Goal: Task Accomplishment & Management: Complete application form

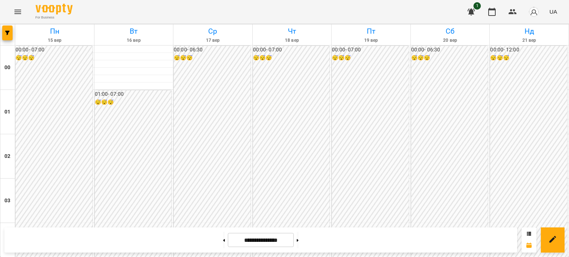
scroll to position [778, 0]
click at [223, 241] on icon at bounding box center [224, 240] width 2 height 3
type input "**********"
click at [19, 12] on icon "Menu" at bounding box center [17, 12] width 7 height 4
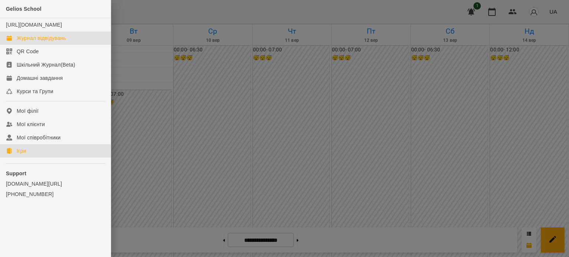
click at [19, 155] on div "Ігри" at bounding box center [21, 150] width 9 height 7
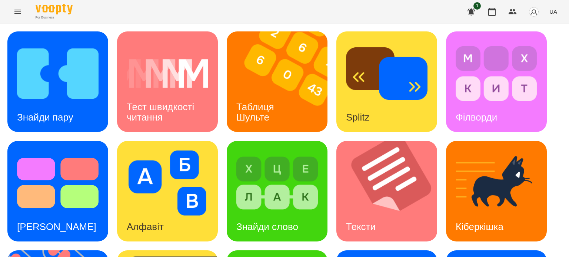
scroll to position [185, 0]
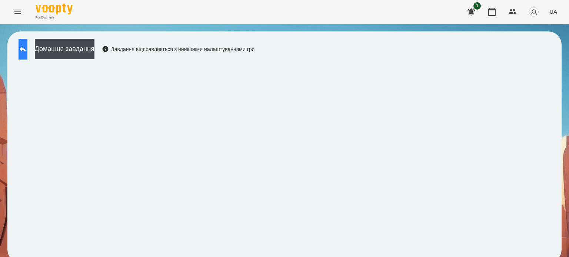
click at [27, 48] on icon at bounding box center [23, 49] width 9 height 9
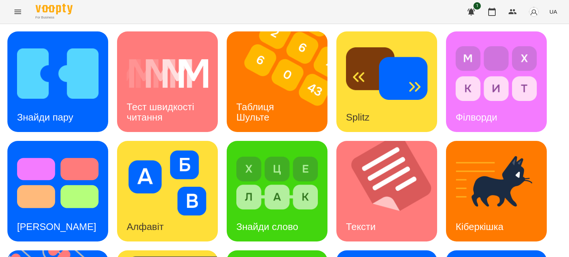
scroll to position [211, 0]
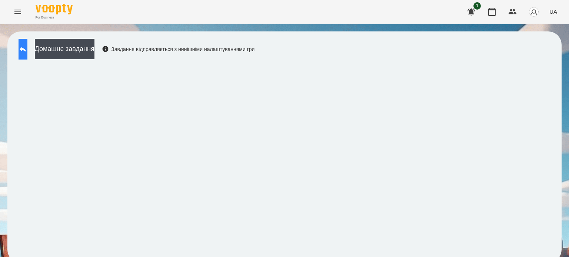
click at [24, 52] on button at bounding box center [23, 49] width 9 height 21
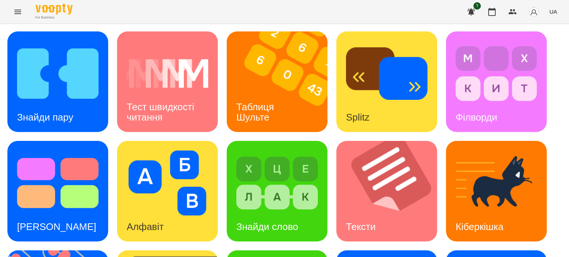
scroll to position [148, 0]
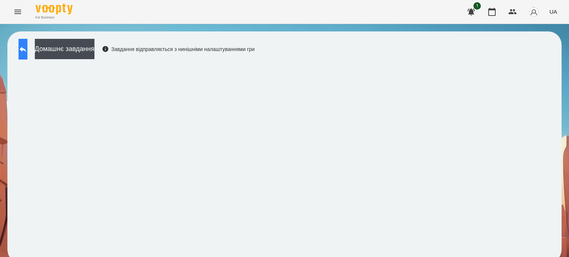
click at [26, 49] on icon at bounding box center [23, 50] width 7 height 6
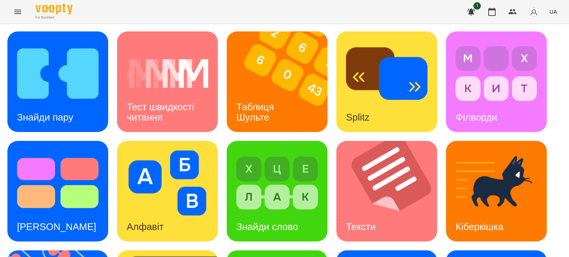
scroll to position [211, 0]
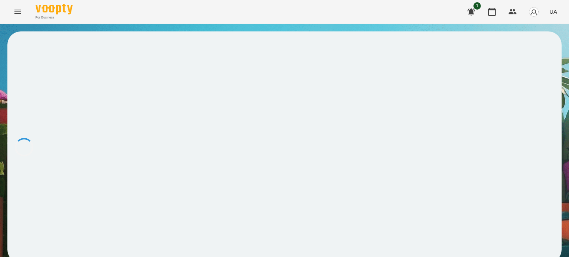
click at [295, 99] on div at bounding box center [284, 147] width 554 height 232
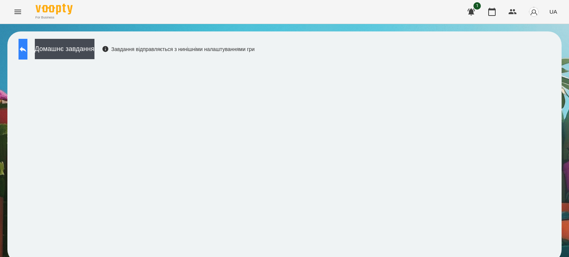
click at [27, 48] on icon at bounding box center [23, 49] width 9 height 9
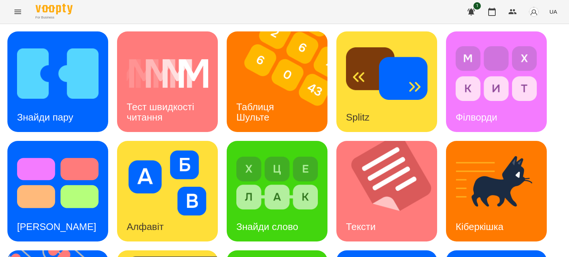
scroll to position [211, 0]
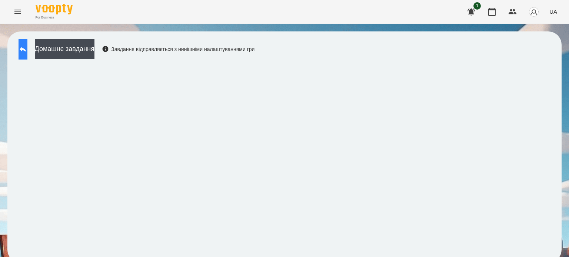
click at [26, 49] on icon at bounding box center [23, 50] width 7 height 6
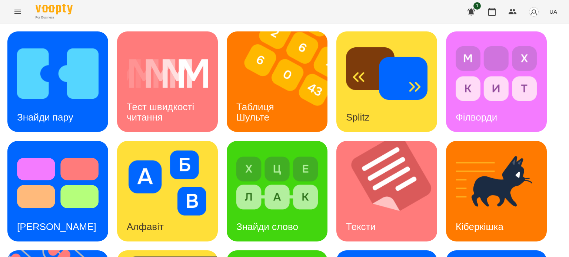
scroll to position [185, 0]
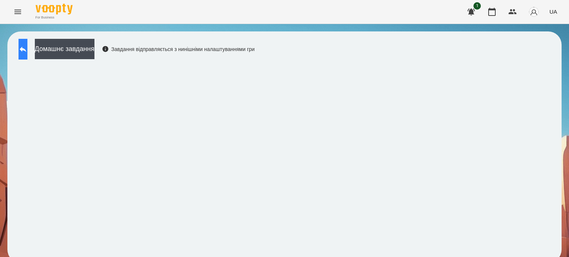
click at [25, 48] on button at bounding box center [23, 49] width 9 height 21
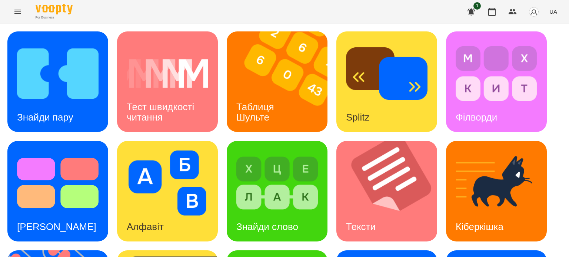
scroll to position [211, 0]
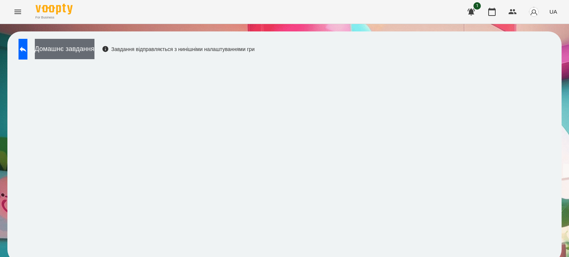
click at [94, 53] on button "Домашнє завдання" at bounding box center [65, 49] width 60 height 20
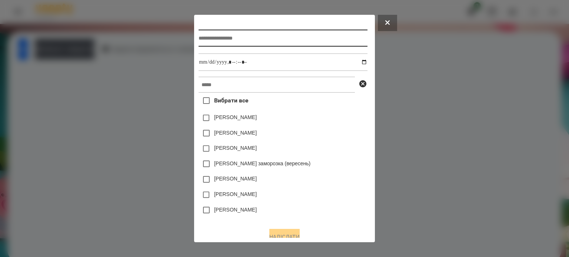
click at [203, 43] on input "text" at bounding box center [283, 38] width 169 height 17
type input "**********"
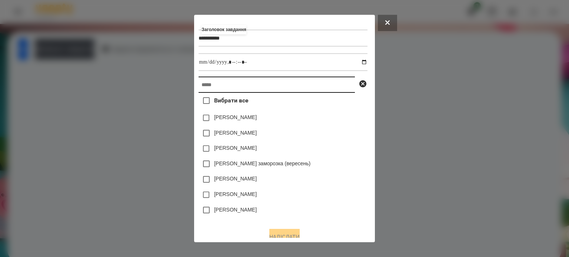
click at [199, 89] on input "text" at bounding box center [277, 85] width 156 height 16
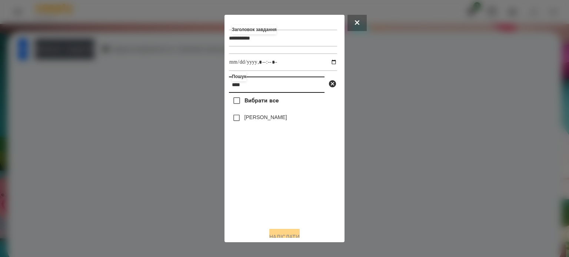
type input "***"
click at [245, 119] on label "[PERSON_NAME]" at bounding box center [266, 117] width 43 height 7
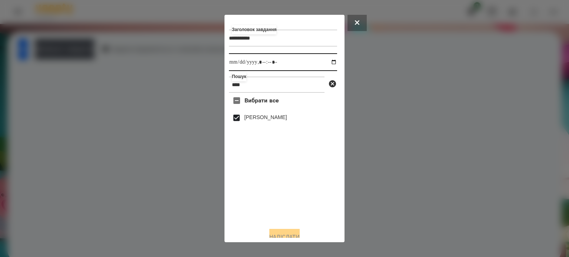
click at [325, 60] on input "datetime-local" at bounding box center [283, 62] width 108 height 18
type input "**********"
click at [275, 235] on button "Надіслати" at bounding box center [284, 237] width 30 height 16
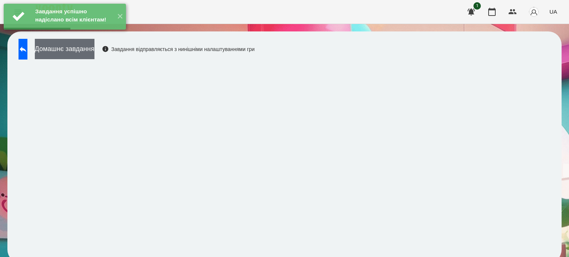
click at [94, 48] on button "Домашнє завдання" at bounding box center [65, 49] width 60 height 20
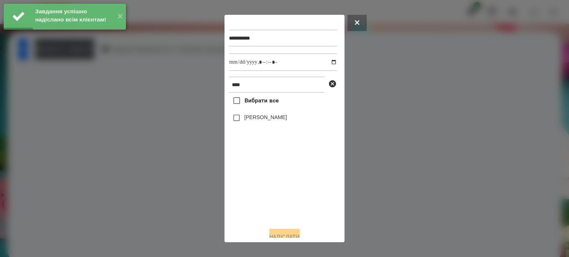
drag, startPoint x: 246, startPoint y: 118, endPoint x: 277, endPoint y: 99, distance: 36.4
click at [247, 118] on label "[PERSON_NAME]" at bounding box center [266, 117] width 43 height 7
click at [325, 62] on input "datetime-local" at bounding box center [283, 62] width 108 height 18
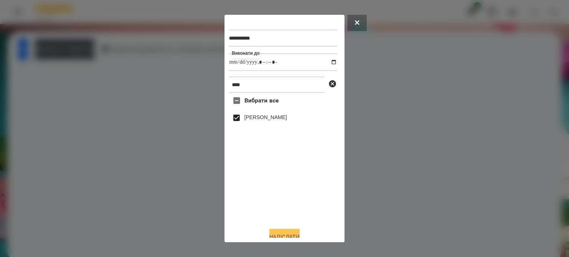
type input "**********"
click at [284, 234] on button "Надіслати" at bounding box center [284, 237] width 30 height 16
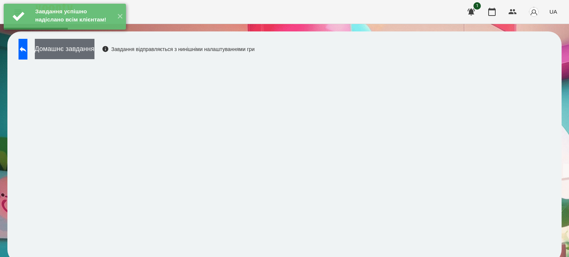
click at [94, 48] on button "Домашнє завдання" at bounding box center [65, 49] width 60 height 20
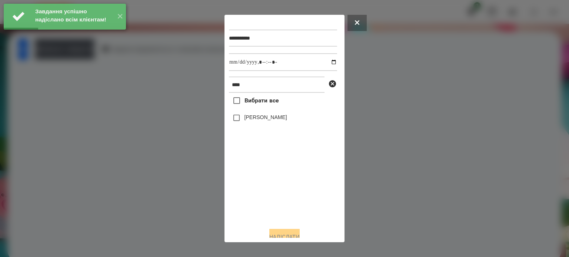
click at [250, 117] on label "[PERSON_NAME]" at bounding box center [266, 117] width 43 height 7
click at [325, 65] on input "datetime-local" at bounding box center [283, 62] width 108 height 18
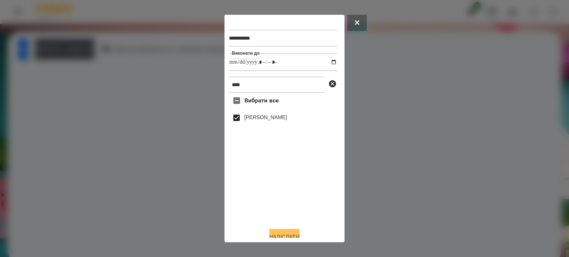
type input "**********"
click at [275, 234] on button "Надіслати" at bounding box center [284, 237] width 30 height 16
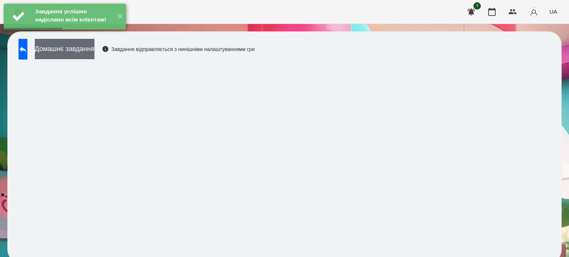
click at [94, 48] on button "Домашнє завдання" at bounding box center [65, 49] width 60 height 20
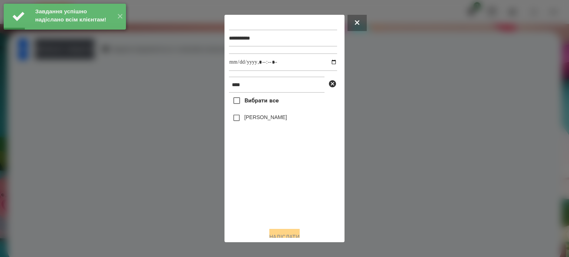
click at [245, 121] on label "[PERSON_NAME]" at bounding box center [266, 117] width 43 height 7
click at [327, 62] on input "datetime-local" at bounding box center [283, 62] width 108 height 18
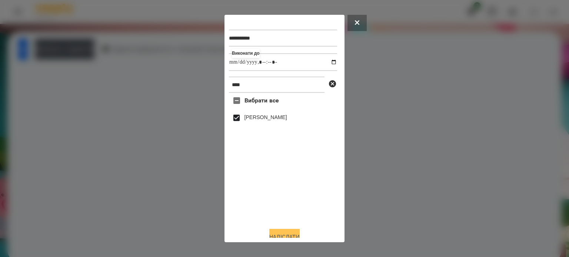
type input "**********"
click at [283, 234] on button "Надіслати" at bounding box center [284, 237] width 30 height 16
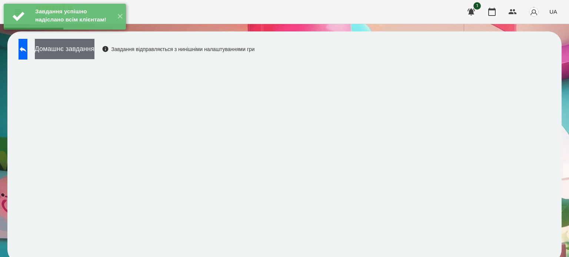
click at [94, 47] on button "Домашнє завдання" at bounding box center [65, 49] width 60 height 20
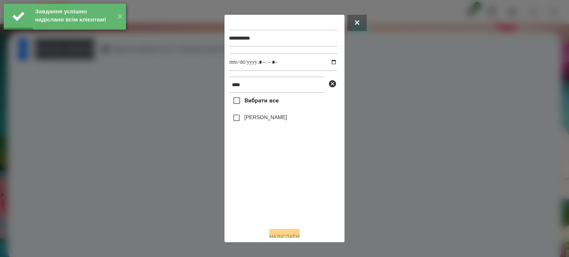
click at [255, 121] on label "[PERSON_NAME]" at bounding box center [266, 117] width 43 height 7
click at [327, 63] on input "datetime-local" at bounding box center [283, 62] width 108 height 18
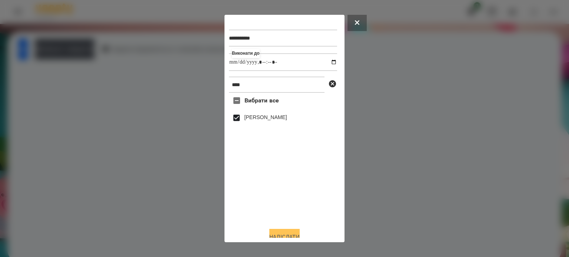
type input "**********"
click at [289, 234] on button "Надіслати" at bounding box center [284, 237] width 30 height 16
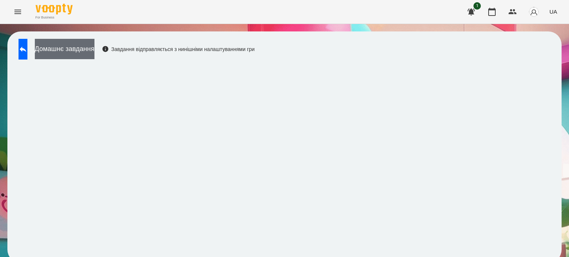
click at [89, 53] on button "Домашнє завдання" at bounding box center [65, 49] width 60 height 20
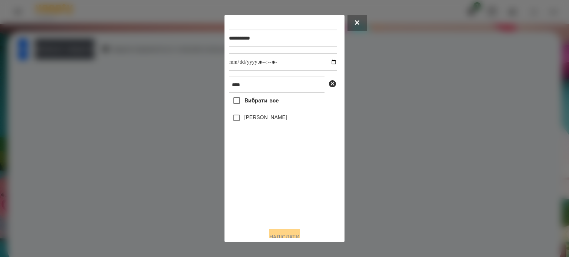
click at [253, 120] on label "[PERSON_NAME]" at bounding box center [266, 117] width 43 height 7
click at [327, 64] on input "datetime-local" at bounding box center [283, 62] width 108 height 18
type input "**********"
click at [292, 236] on button "Надіслати" at bounding box center [284, 237] width 30 height 16
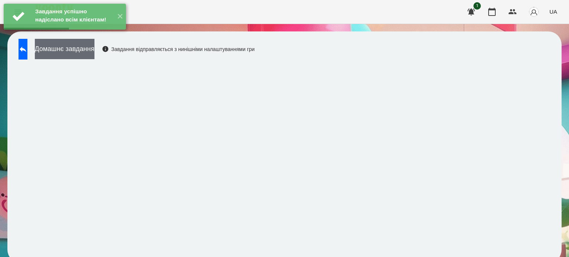
click at [90, 53] on button "Домашнє завдання" at bounding box center [65, 49] width 60 height 20
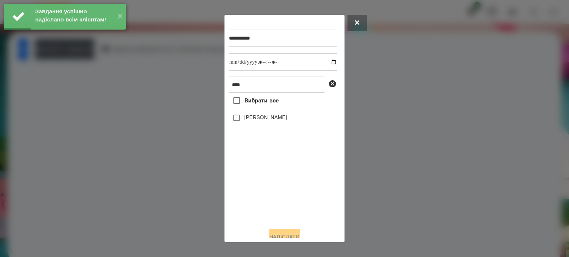
click at [270, 121] on label "[PERSON_NAME]" at bounding box center [266, 117] width 43 height 7
click at [328, 63] on input "datetime-local" at bounding box center [283, 62] width 108 height 18
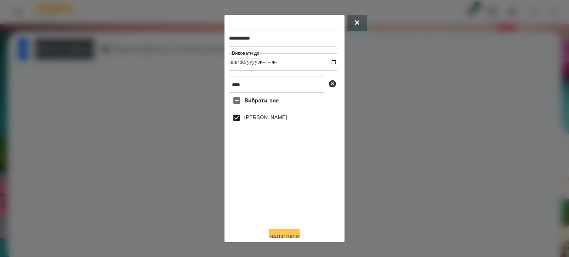
type input "**********"
click at [283, 235] on button "Надіслати" at bounding box center [284, 237] width 30 height 16
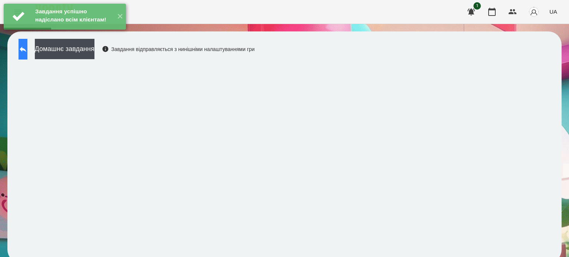
click at [27, 49] on icon at bounding box center [23, 49] width 9 height 9
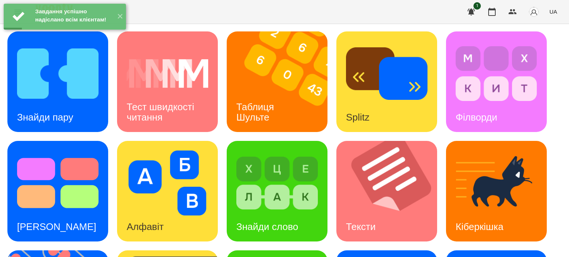
scroll to position [211, 0]
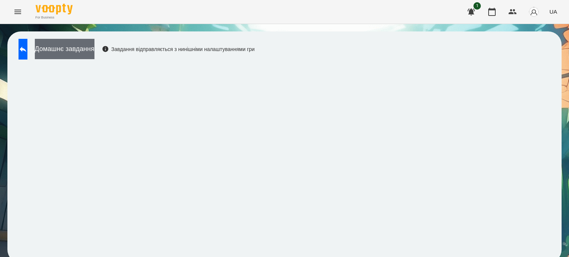
click at [89, 48] on button "Домашнє завдання" at bounding box center [65, 49] width 60 height 20
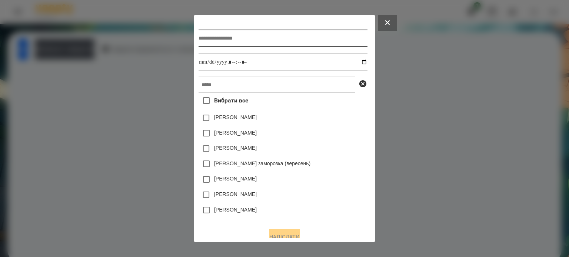
click at [201, 39] on input "text" at bounding box center [283, 38] width 169 height 17
type input "**********"
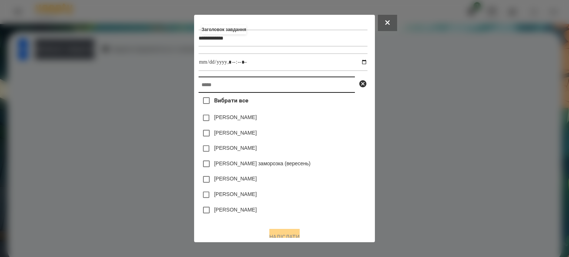
click at [199, 86] on input "text" at bounding box center [277, 85] width 156 height 16
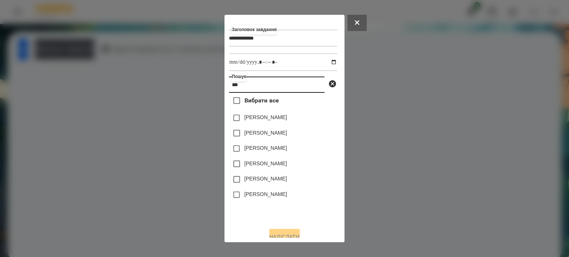
type input "***"
click at [270, 181] on label "[PERSON_NAME]" at bounding box center [266, 178] width 43 height 7
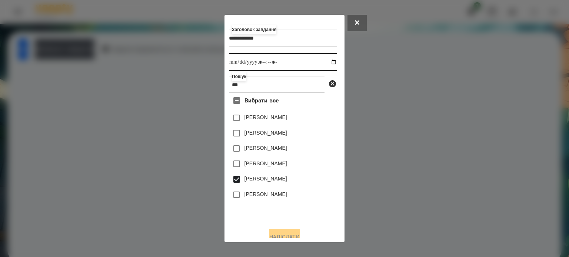
click at [325, 65] on input "datetime-local" at bounding box center [283, 62] width 108 height 18
type input "**********"
click at [289, 232] on button "Надіслати" at bounding box center [284, 237] width 30 height 16
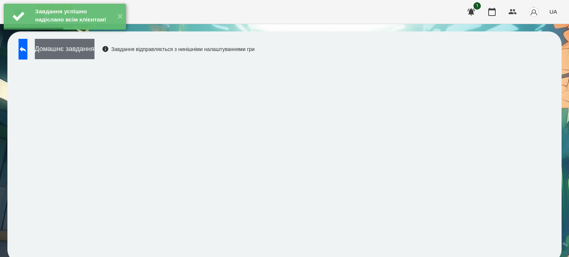
click at [94, 56] on button "Домашнє завдання" at bounding box center [65, 49] width 60 height 20
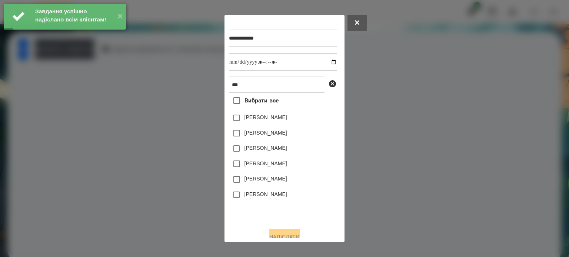
click at [269, 180] on label "[PERSON_NAME]" at bounding box center [266, 178] width 43 height 7
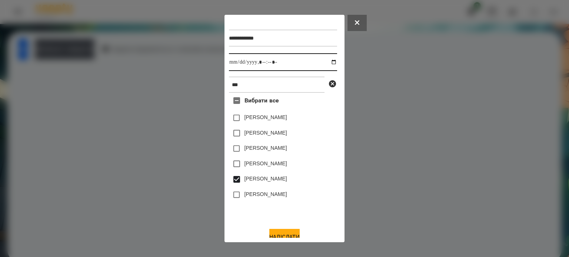
click at [326, 63] on input "datetime-local" at bounding box center [283, 62] width 108 height 18
type input "**********"
click at [285, 236] on button "Надіслати" at bounding box center [284, 237] width 30 height 16
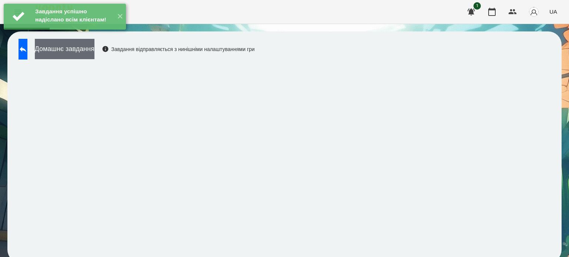
click at [94, 51] on button "Домашнє завдання" at bounding box center [65, 49] width 60 height 20
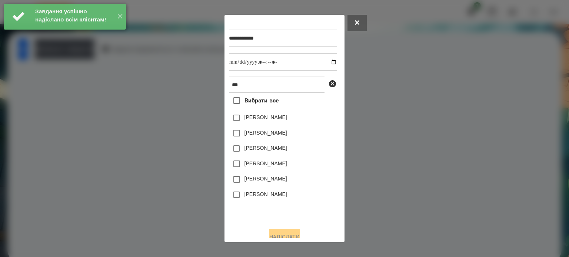
click at [269, 180] on label "[PERSON_NAME]" at bounding box center [266, 178] width 43 height 7
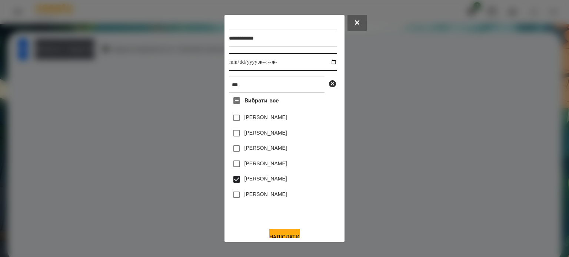
click at [329, 62] on input "datetime-local" at bounding box center [283, 62] width 108 height 18
type input "**********"
click at [290, 236] on button "Надіслати" at bounding box center [284, 237] width 30 height 16
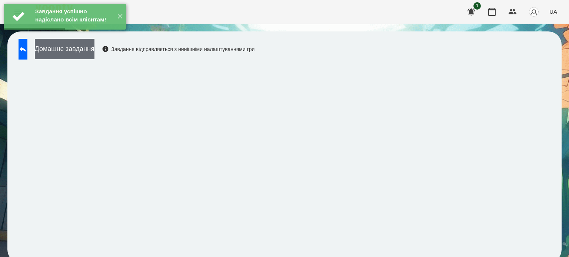
click at [74, 49] on button "Домашнє завдання" at bounding box center [65, 49] width 60 height 20
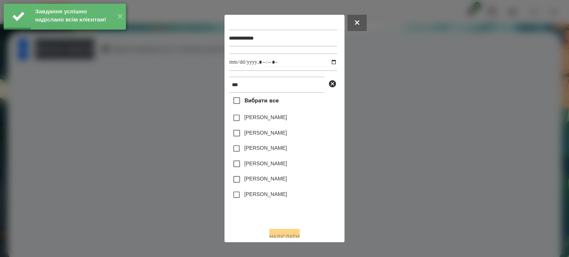
click at [262, 180] on label "[PERSON_NAME]" at bounding box center [266, 178] width 43 height 7
click at [328, 62] on input "datetime-local" at bounding box center [283, 62] width 108 height 18
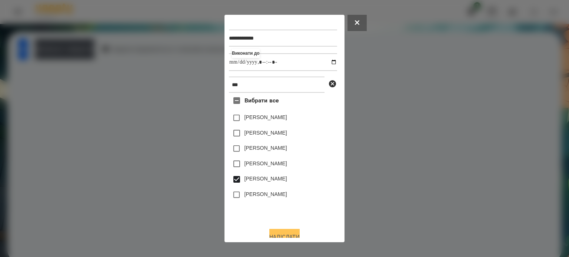
type input "**********"
click at [283, 234] on button "Надіслати" at bounding box center [284, 237] width 30 height 16
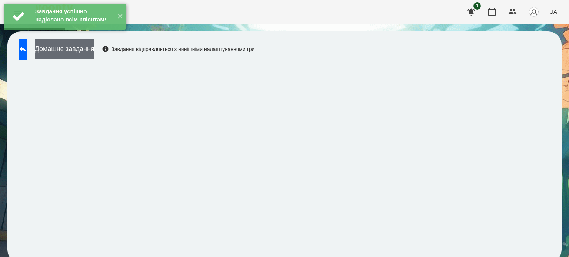
click at [94, 51] on button "Домашнє завдання" at bounding box center [65, 49] width 60 height 20
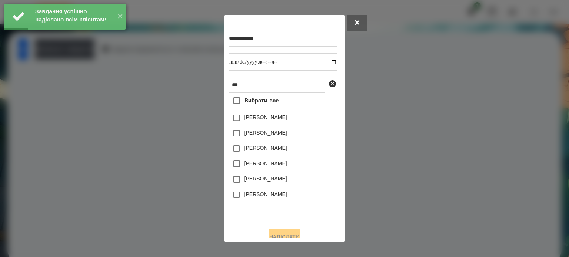
click at [260, 180] on label "[PERSON_NAME]" at bounding box center [266, 178] width 43 height 7
click at [327, 63] on input "datetime-local" at bounding box center [283, 62] width 108 height 18
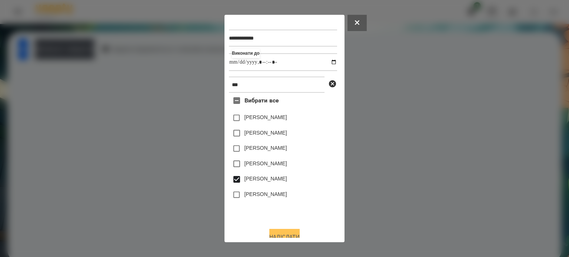
type input "**********"
click at [284, 236] on button "Надіслати" at bounding box center [284, 237] width 30 height 16
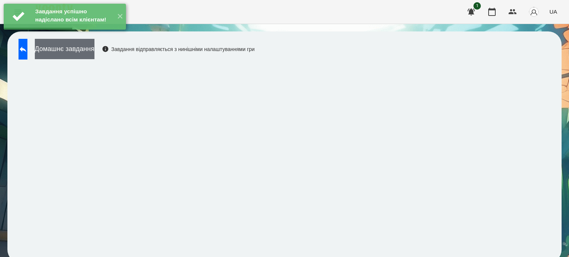
click at [94, 51] on button "Домашнє завдання" at bounding box center [65, 49] width 60 height 20
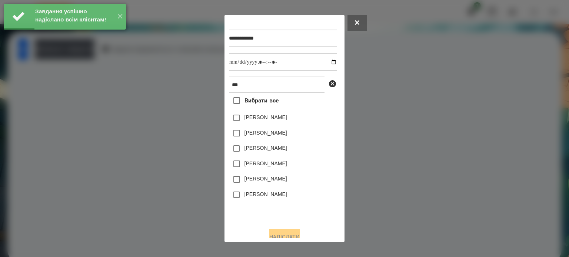
click at [266, 180] on label "[PERSON_NAME]" at bounding box center [266, 178] width 43 height 7
click at [327, 60] on input "datetime-local" at bounding box center [283, 62] width 108 height 18
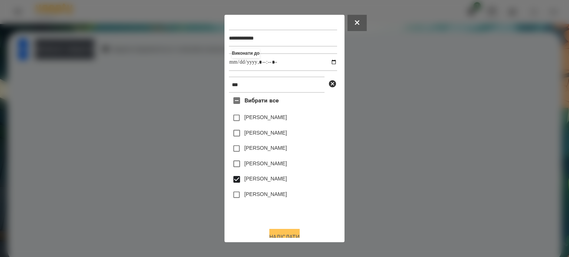
type input "**********"
click at [283, 237] on button "Надіслати" at bounding box center [284, 237] width 30 height 16
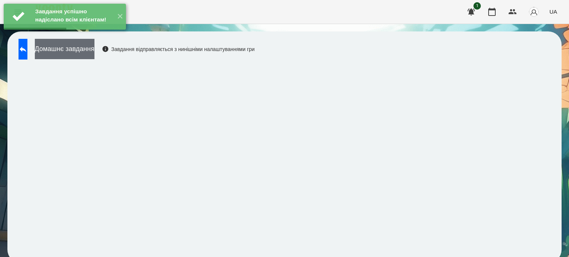
click at [94, 54] on button "Домашнє завдання" at bounding box center [65, 49] width 60 height 20
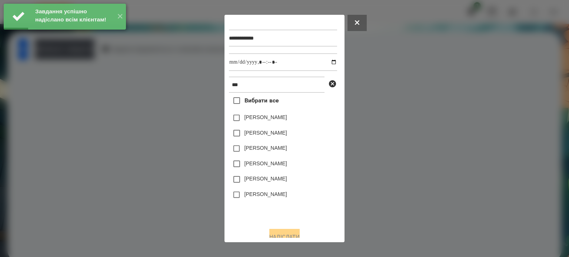
click at [262, 181] on label "[PERSON_NAME]" at bounding box center [266, 178] width 43 height 7
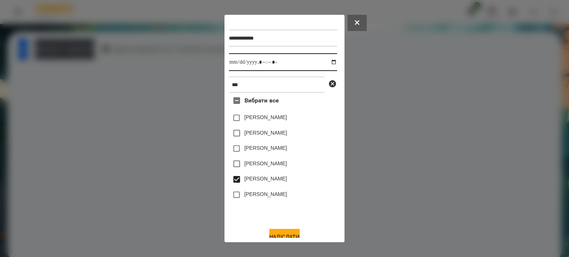
click at [326, 64] on input "datetime-local" at bounding box center [283, 62] width 108 height 18
type input "**********"
click at [282, 232] on button "Надіслати" at bounding box center [284, 237] width 30 height 16
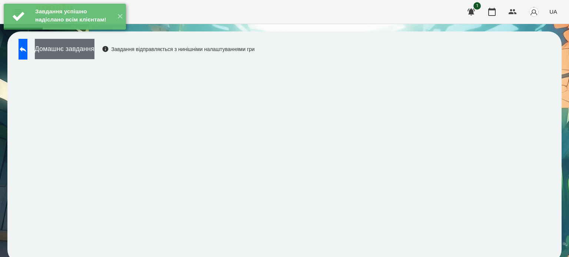
click at [94, 53] on button "Домашнє завдання" at bounding box center [65, 49] width 60 height 20
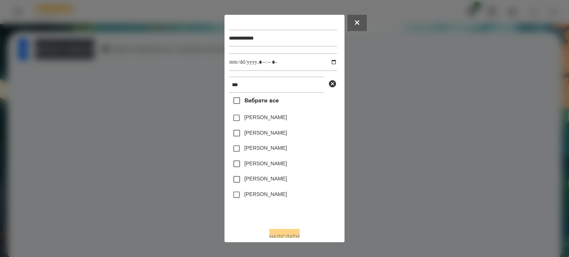
click at [255, 179] on label "[PERSON_NAME]" at bounding box center [266, 178] width 43 height 7
click at [327, 63] on input "datetime-local" at bounding box center [283, 62] width 108 height 18
type input "**********"
click at [275, 235] on button "Надіслати" at bounding box center [284, 237] width 30 height 16
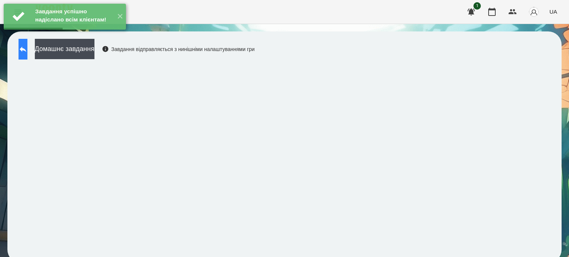
click at [26, 50] on icon at bounding box center [23, 50] width 7 height 6
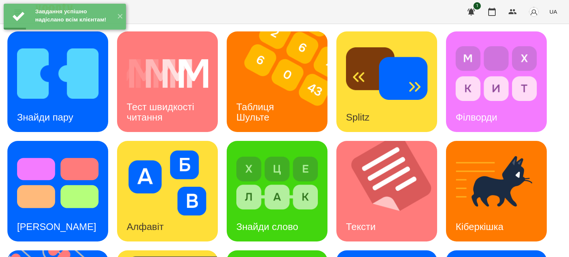
scroll to position [185, 0]
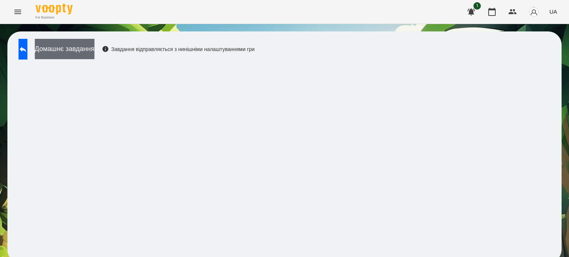
click at [94, 51] on button "Домашнє завдання" at bounding box center [65, 49] width 60 height 20
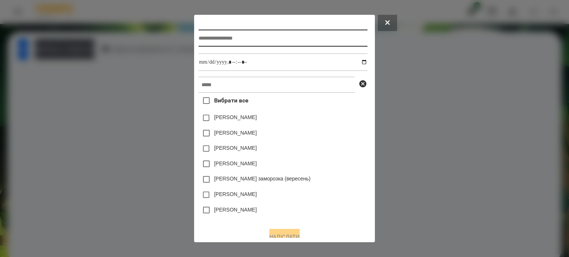
click at [200, 40] on input "text" at bounding box center [283, 38] width 169 height 17
type input "**********"
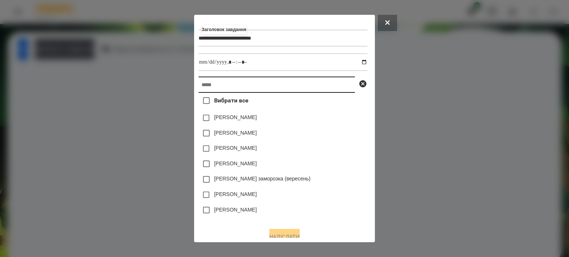
click at [199, 86] on input "text" at bounding box center [277, 85] width 156 height 16
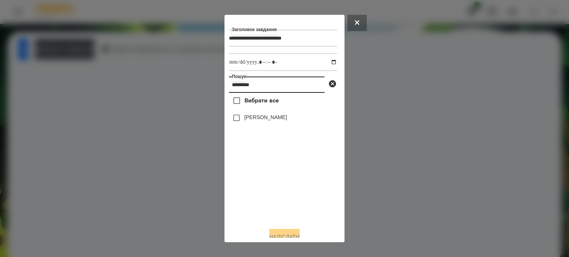
type input "*********"
click at [259, 118] on label "[PERSON_NAME]" at bounding box center [266, 117] width 43 height 7
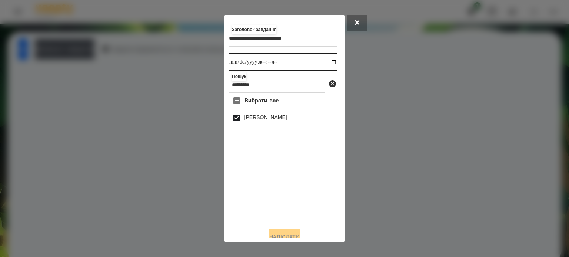
click at [327, 63] on input "datetime-local" at bounding box center [283, 62] width 108 height 18
type input "**********"
click at [282, 233] on button "Надіслати" at bounding box center [284, 237] width 30 height 16
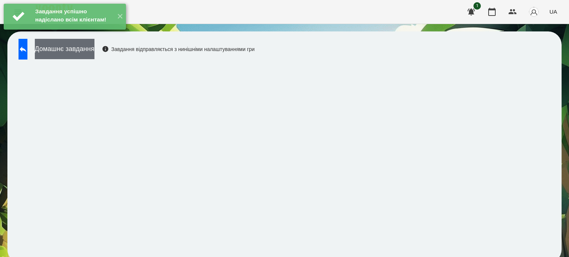
click at [94, 51] on button "Домашнє завдання" at bounding box center [65, 49] width 60 height 20
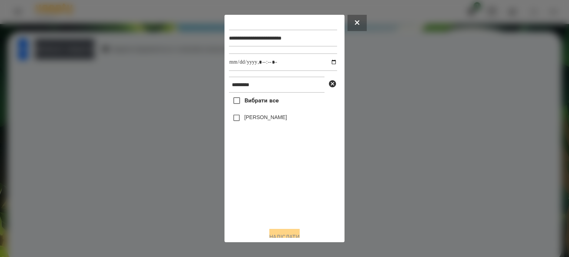
click at [269, 119] on label "[PERSON_NAME]" at bounding box center [266, 117] width 43 height 7
click at [325, 65] on input "datetime-local" at bounding box center [283, 62] width 108 height 18
type input "**********"
click at [282, 234] on button "Надіслати" at bounding box center [284, 237] width 30 height 16
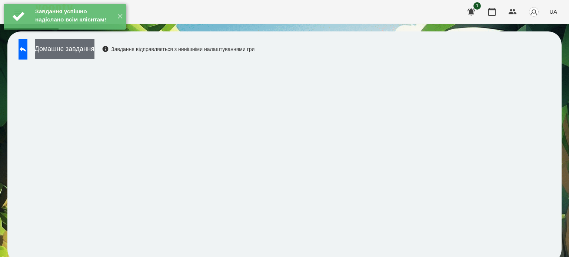
click at [87, 55] on button "Домашнє завдання" at bounding box center [65, 49] width 60 height 20
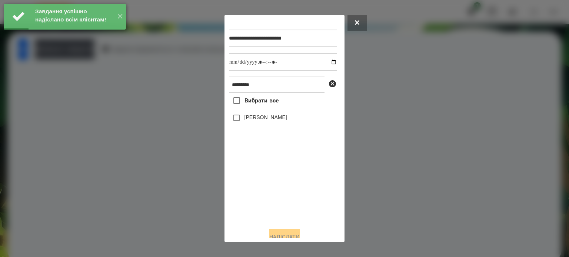
click at [245, 117] on label "[PERSON_NAME]" at bounding box center [266, 117] width 43 height 7
click at [326, 63] on input "datetime-local" at bounding box center [283, 62] width 108 height 18
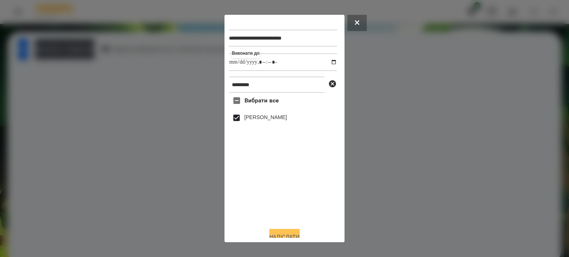
type input "**********"
click at [285, 235] on button "Надіслати" at bounding box center [284, 237] width 30 height 16
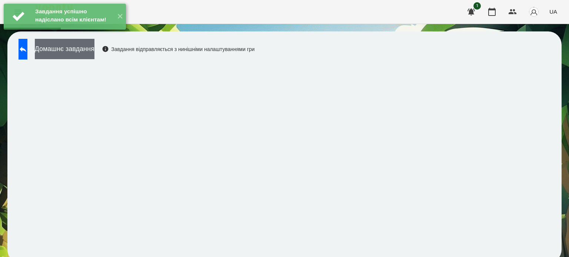
click at [94, 54] on button "Домашнє завдання" at bounding box center [65, 49] width 60 height 20
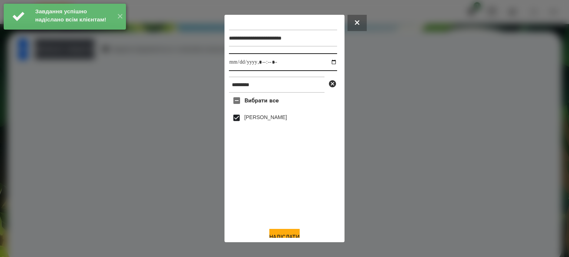
click at [327, 65] on input "datetime-local" at bounding box center [283, 62] width 108 height 18
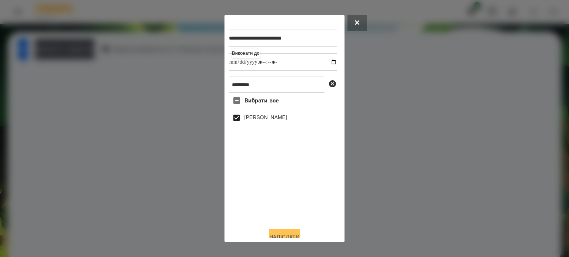
type input "**********"
click at [284, 234] on button "Надіслати" at bounding box center [284, 237] width 30 height 16
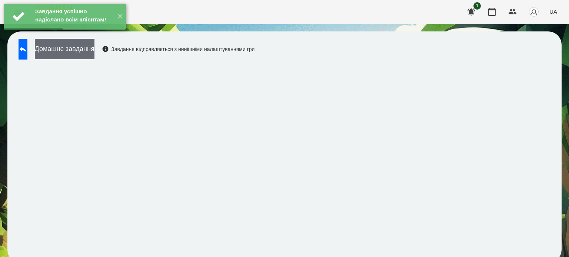
click at [94, 54] on button "Домашнє завдання" at bounding box center [65, 49] width 60 height 20
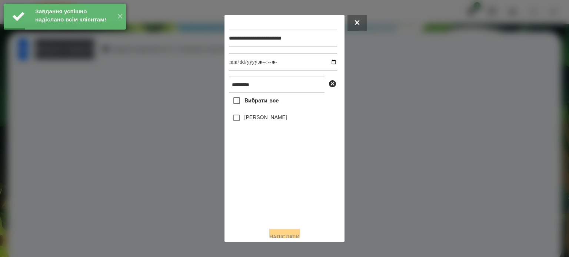
click at [253, 121] on label "[PERSON_NAME]" at bounding box center [266, 117] width 43 height 7
click at [325, 64] on input "datetime-local" at bounding box center [283, 62] width 108 height 18
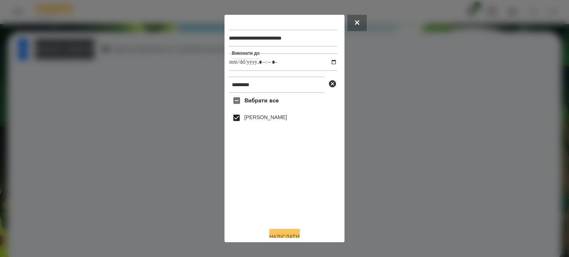
type input "**********"
click at [286, 232] on button "Надіслати" at bounding box center [284, 237] width 30 height 16
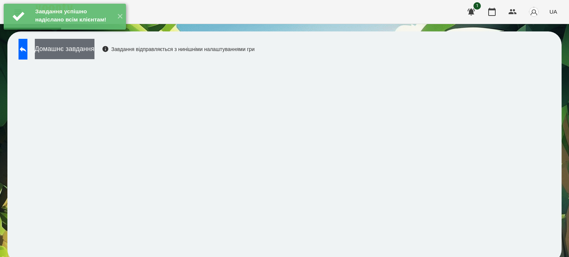
click at [94, 53] on button "Домашнє завдання" at bounding box center [65, 49] width 60 height 20
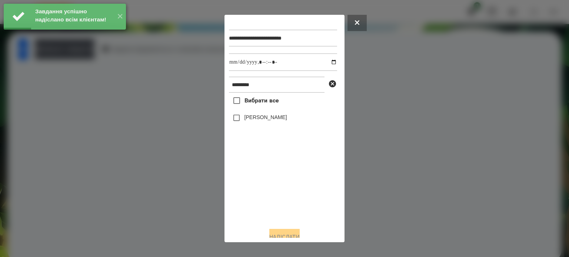
click at [254, 120] on label "[PERSON_NAME]" at bounding box center [266, 117] width 43 height 7
click at [324, 64] on input "datetime-local" at bounding box center [283, 62] width 108 height 18
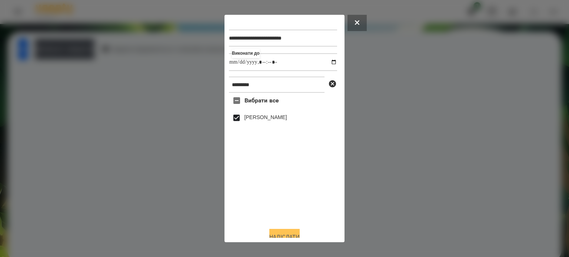
type input "**********"
click at [283, 234] on button "Надіслати" at bounding box center [284, 237] width 30 height 16
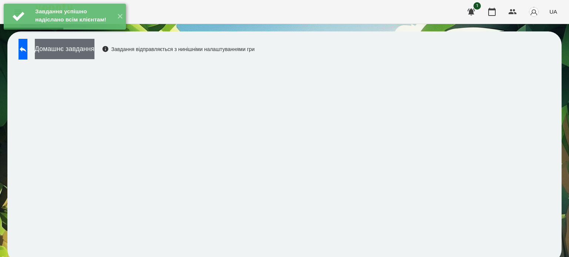
click at [94, 51] on button "Домашнє завдання" at bounding box center [65, 49] width 60 height 20
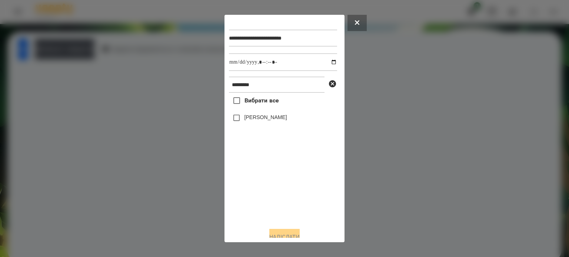
click at [255, 121] on label "[PERSON_NAME]" at bounding box center [266, 117] width 43 height 7
click at [329, 61] on input "datetime-local" at bounding box center [283, 62] width 108 height 18
type input "**********"
click at [281, 233] on button "Надіслати" at bounding box center [284, 237] width 30 height 16
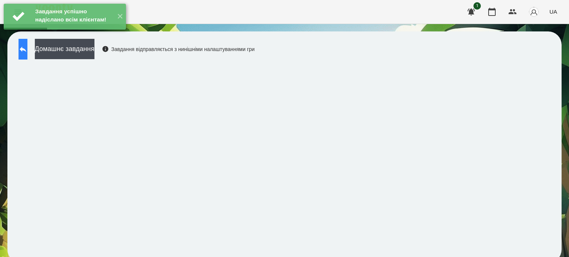
click at [27, 45] on icon at bounding box center [23, 49] width 9 height 9
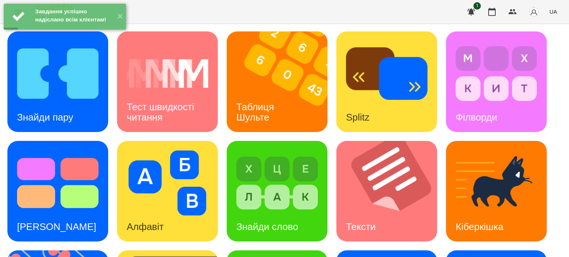
scroll to position [211, 0]
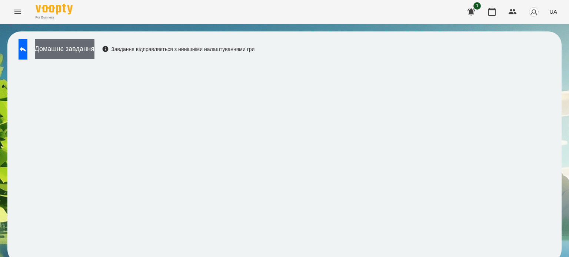
click at [94, 49] on button "Домашнє завдання" at bounding box center [65, 49] width 60 height 20
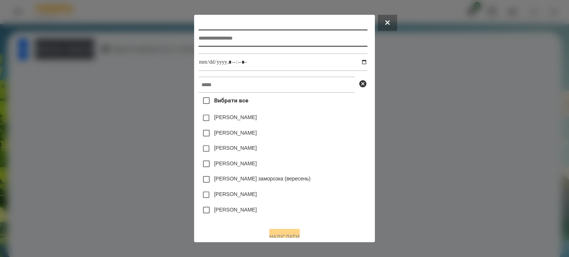
click at [205, 41] on input "text" at bounding box center [283, 38] width 169 height 17
type input "**********"
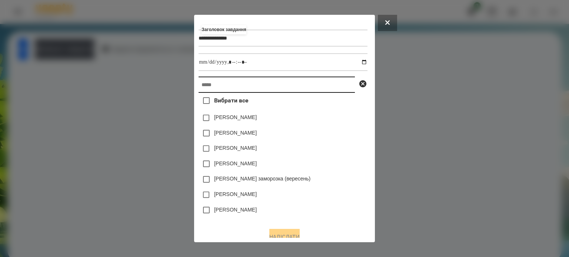
click at [202, 89] on input "text" at bounding box center [277, 85] width 156 height 16
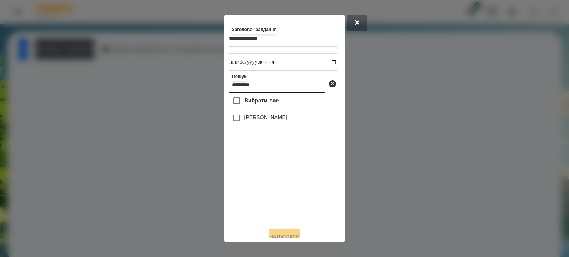
type input "*********"
click at [250, 118] on label "[PERSON_NAME]" at bounding box center [266, 117] width 43 height 7
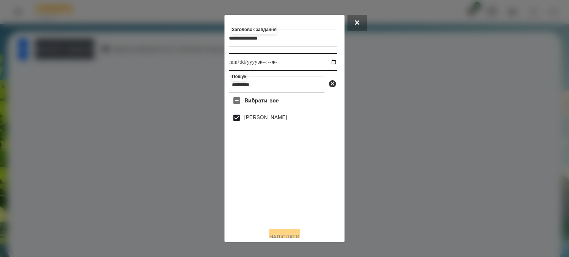
click at [328, 63] on input "datetime-local" at bounding box center [283, 62] width 108 height 18
type input "**********"
click at [274, 236] on button "Надіслати" at bounding box center [284, 237] width 30 height 16
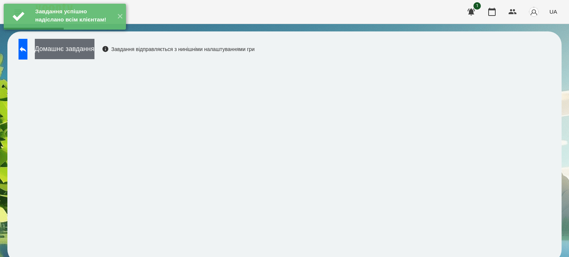
click at [94, 56] on button "Домашнє завдання" at bounding box center [65, 49] width 60 height 20
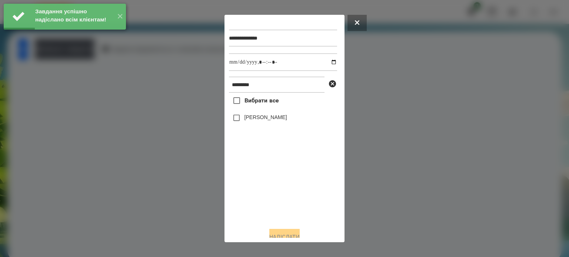
click at [261, 121] on label "[PERSON_NAME]" at bounding box center [266, 117] width 43 height 7
click at [326, 64] on input "datetime-local" at bounding box center [283, 62] width 108 height 18
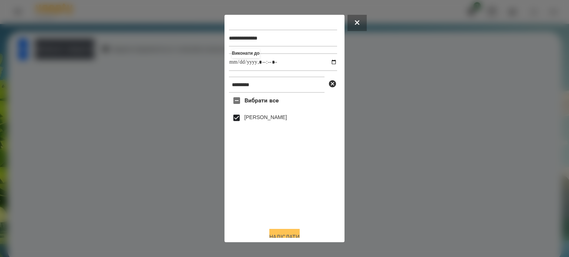
type input "**********"
click at [289, 236] on button "Надіслати" at bounding box center [284, 237] width 30 height 16
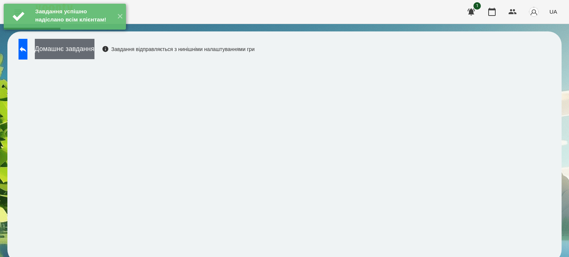
click at [94, 56] on button "Домашнє завдання" at bounding box center [65, 49] width 60 height 20
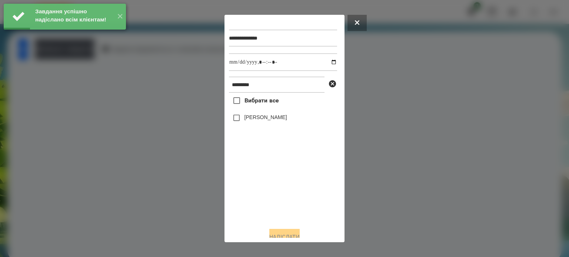
click at [252, 120] on label "[PERSON_NAME]" at bounding box center [266, 117] width 43 height 7
click at [328, 63] on input "datetime-local" at bounding box center [283, 62] width 108 height 18
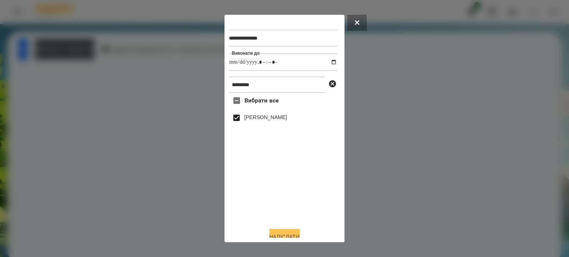
type input "**********"
click at [285, 234] on button "Надіслати" at bounding box center [284, 237] width 30 height 16
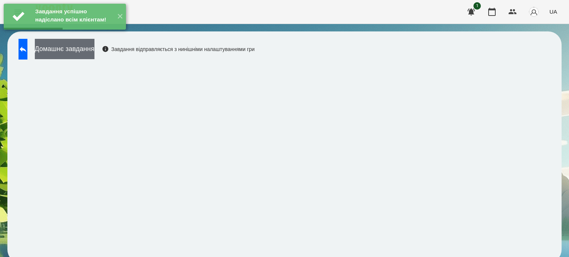
click at [94, 51] on button "Домашнє завдання" at bounding box center [65, 49] width 60 height 20
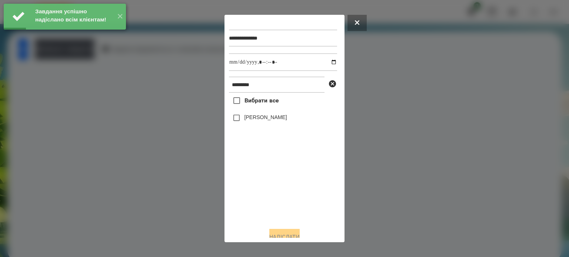
click at [252, 119] on label "[PERSON_NAME]" at bounding box center [266, 117] width 43 height 7
click at [327, 61] on input "datetime-local" at bounding box center [283, 62] width 108 height 18
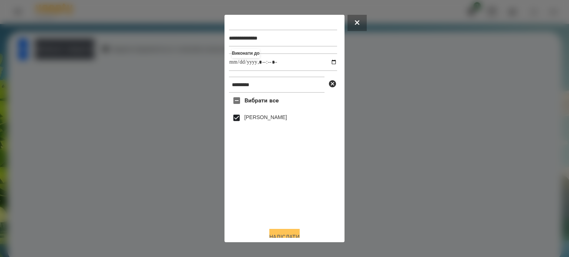
type input "**********"
click at [274, 233] on button "Надіслати" at bounding box center [284, 237] width 30 height 16
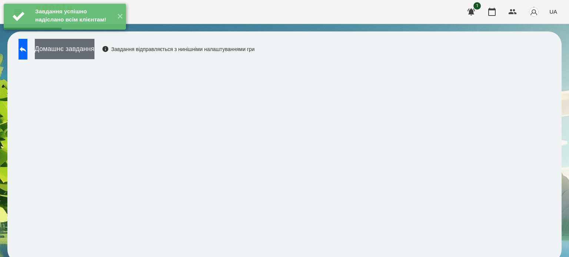
click at [94, 49] on button "Домашнє завдання" at bounding box center [65, 49] width 60 height 20
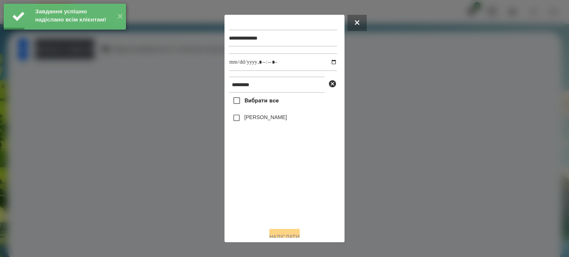
click at [256, 120] on label "[PERSON_NAME]" at bounding box center [266, 117] width 43 height 7
click at [326, 62] on input "datetime-local" at bounding box center [283, 62] width 108 height 18
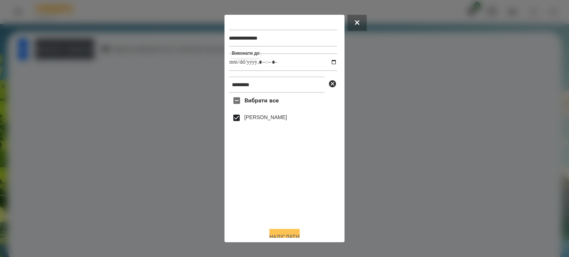
type input "**********"
click at [277, 234] on button "Надіслати" at bounding box center [284, 237] width 30 height 16
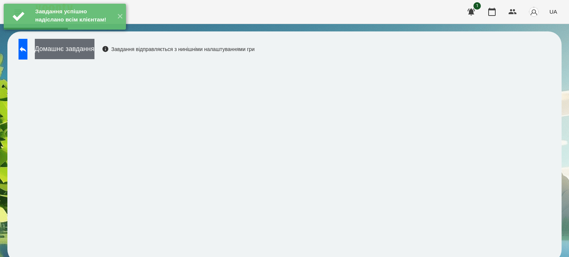
click at [94, 52] on button "Домашнє завдання" at bounding box center [65, 49] width 60 height 20
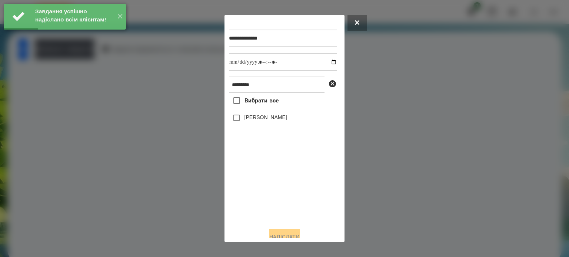
click at [247, 120] on label "[PERSON_NAME]" at bounding box center [266, 117] width 43 height 7
drag, startPoint x: 326, startPoint y: 61, endPoint x: 325, endPoint y: 72, distance: 10.8
click at [326, 62] on input "datetime-local" at bounding box center [283, 62] width 108 height 18
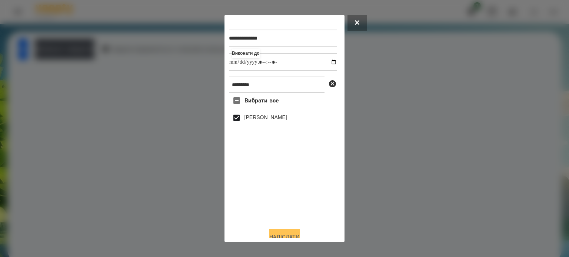
type input "**********"
click at [280, 235] on button "Надіслати" at bounding box center [284, 237] width 30 height 16
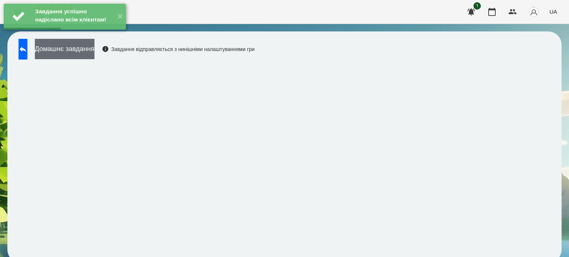
click at [94, 53] on button "Домашнє завдання" at bounding box center [65, 49] width 60 height 20
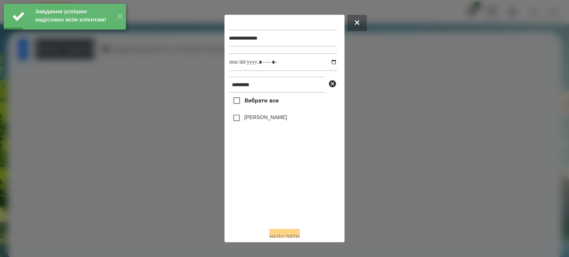
click at [269, 120] on label "[PERSON_NAME]" at bounding box center [266, 117] width 43 height 7
click at [328, 63] on input "datetime-local" at bounding box center [283, 62] width 108 height 18
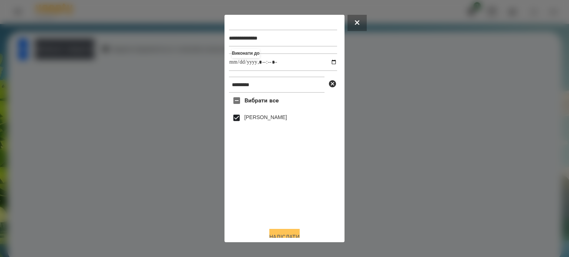
type input "**********"
click at [286, 235] on button "Надіслати" at bounding box center [284, 237] width 30 height 16
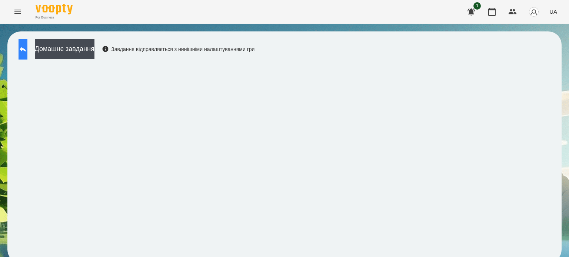
click at [27, 49] on button at bounding box center [23, 49] width 9 height 21
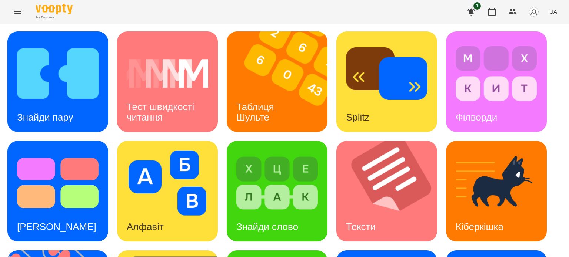
scroll to position [211, 0]
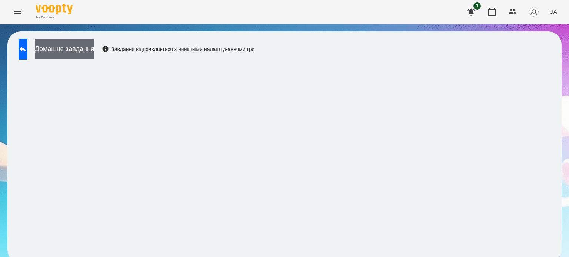
click at [94, 53] on button "Домашнє завдання" at bounding box center [65, 49] width 60 height 20
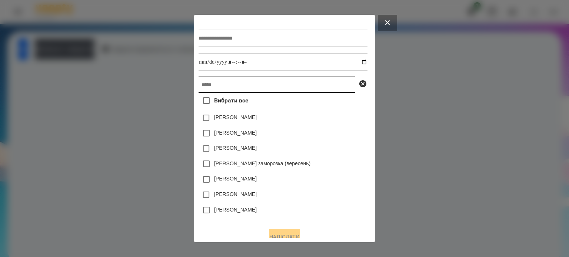
click at [199, 87] on input "text" at bounding box center [277, 85] width 156 height 16
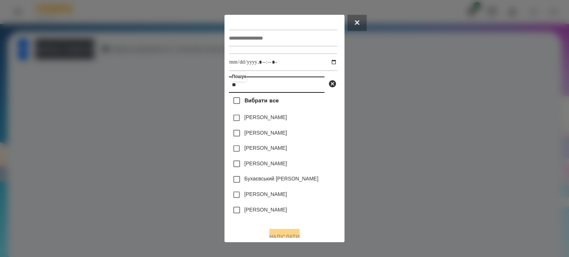
type input "*"
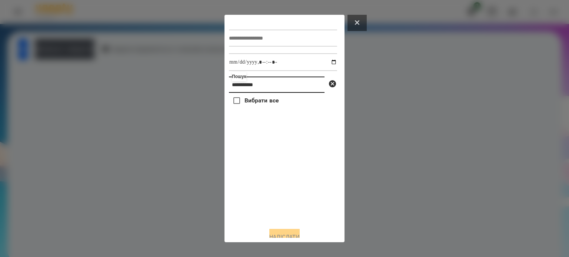
type input "**********"
click at [358, 20] on icon at bounding box center [357, 22] width 4 height 4
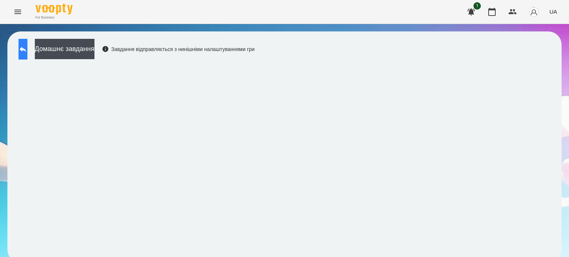
click at [27, 51] on icon at bounding box center [23, 49] width 9 height 9
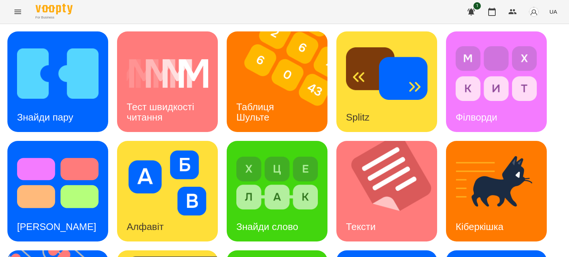
scroll to position [74, 0]
click at [16, 10] on icon "Menu" at bounding box center [17, 12] width 7 height 4
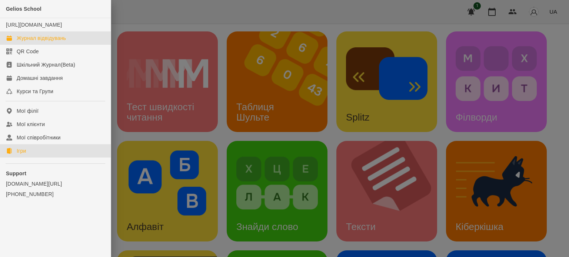
click at [45, 42] on div "Журнал відвідувань" at bounding box center [41, 37] width 49 height 7
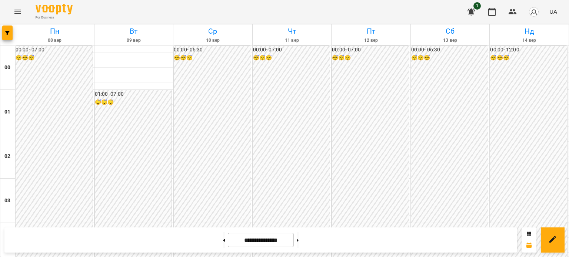
scroll to position [741, 0]
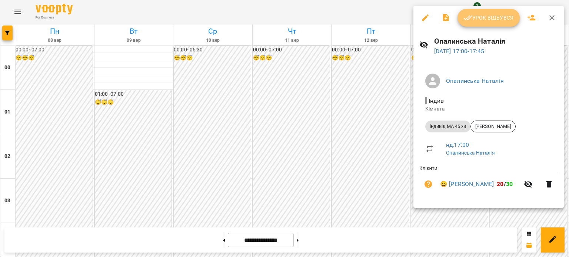
click at [489, 17] on span "Урок відбувся" at bounding box center [488, 17] width 50 height 9
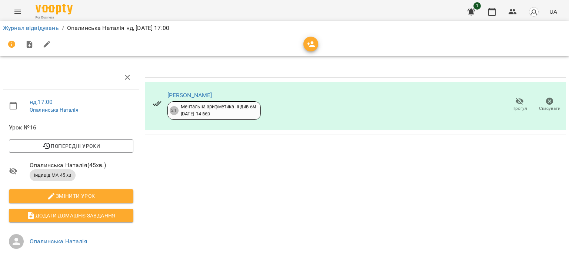
click at [18, 9] on icon "Menu" at bounding box center [17, 11] width 9 height 9
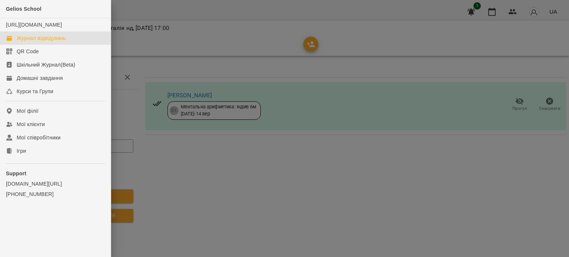
click at [33, 42] on div "Журнал відвідувань" at bounding box center [41, 37] width 49 height 7
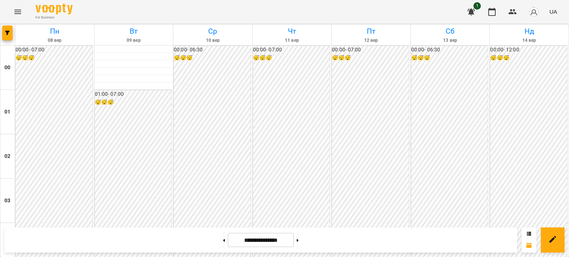
scroll to position [741, 0]
click at [299, 240] on icon at bounding box center [298, 240] width 2 height 3
type input "**********"
click at [17, 10] on icon "Menu" at bounding box center [17, 12] width 7 height 4
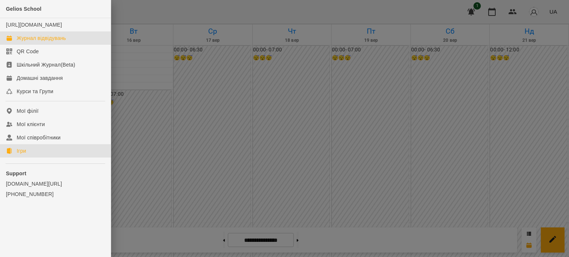
click at [24, 155] on div "Ігри" at bounding box center [21, 150] width 9 height 7
